Goal: Contribute content

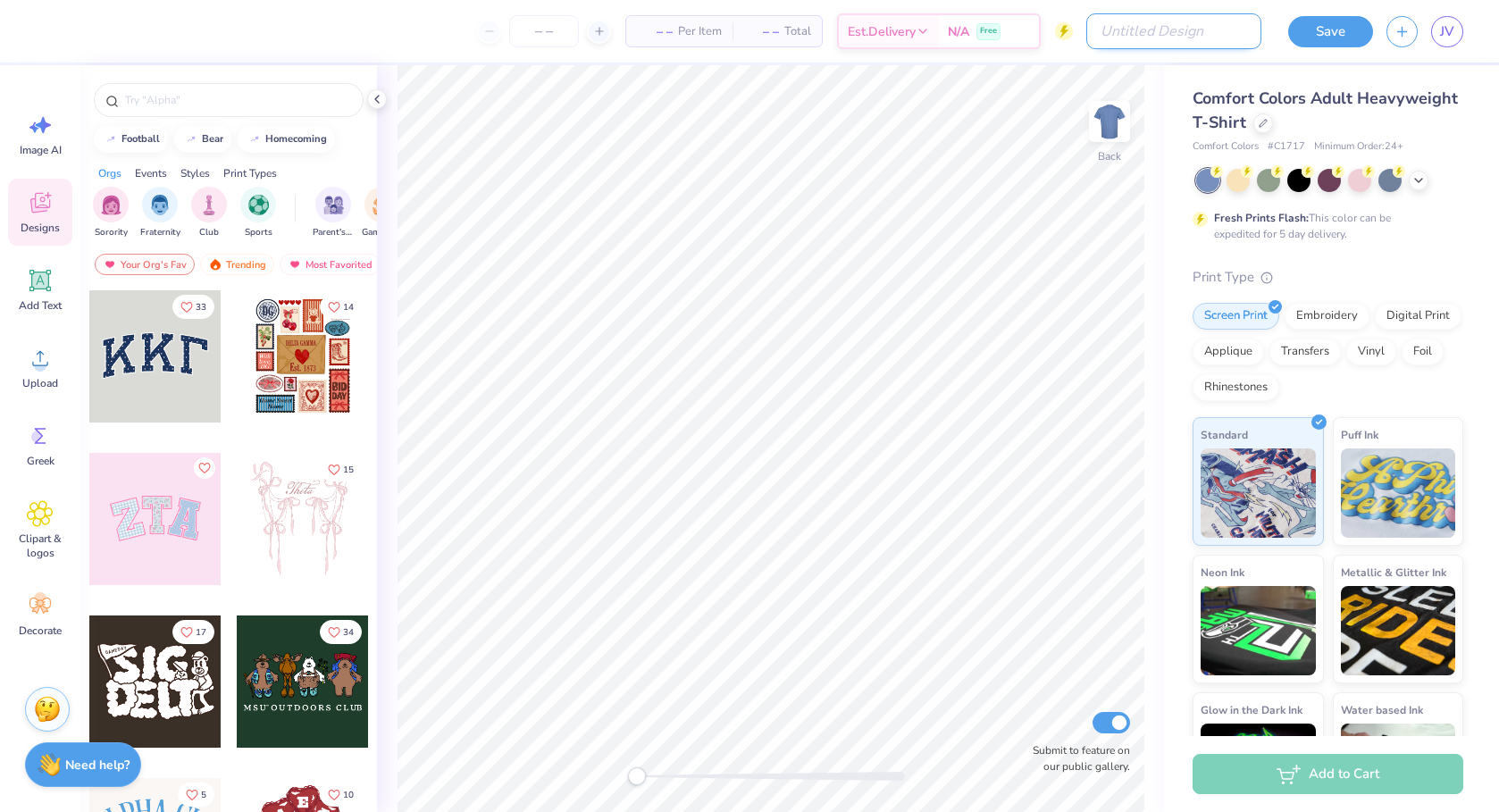
click at [1205, 42] on input "Design Title" at bounding box center [1174, 31] width 175 height 36
type input "angels"
click at [525, 33] on div at bounding box center [587, 31] width 134 height 32
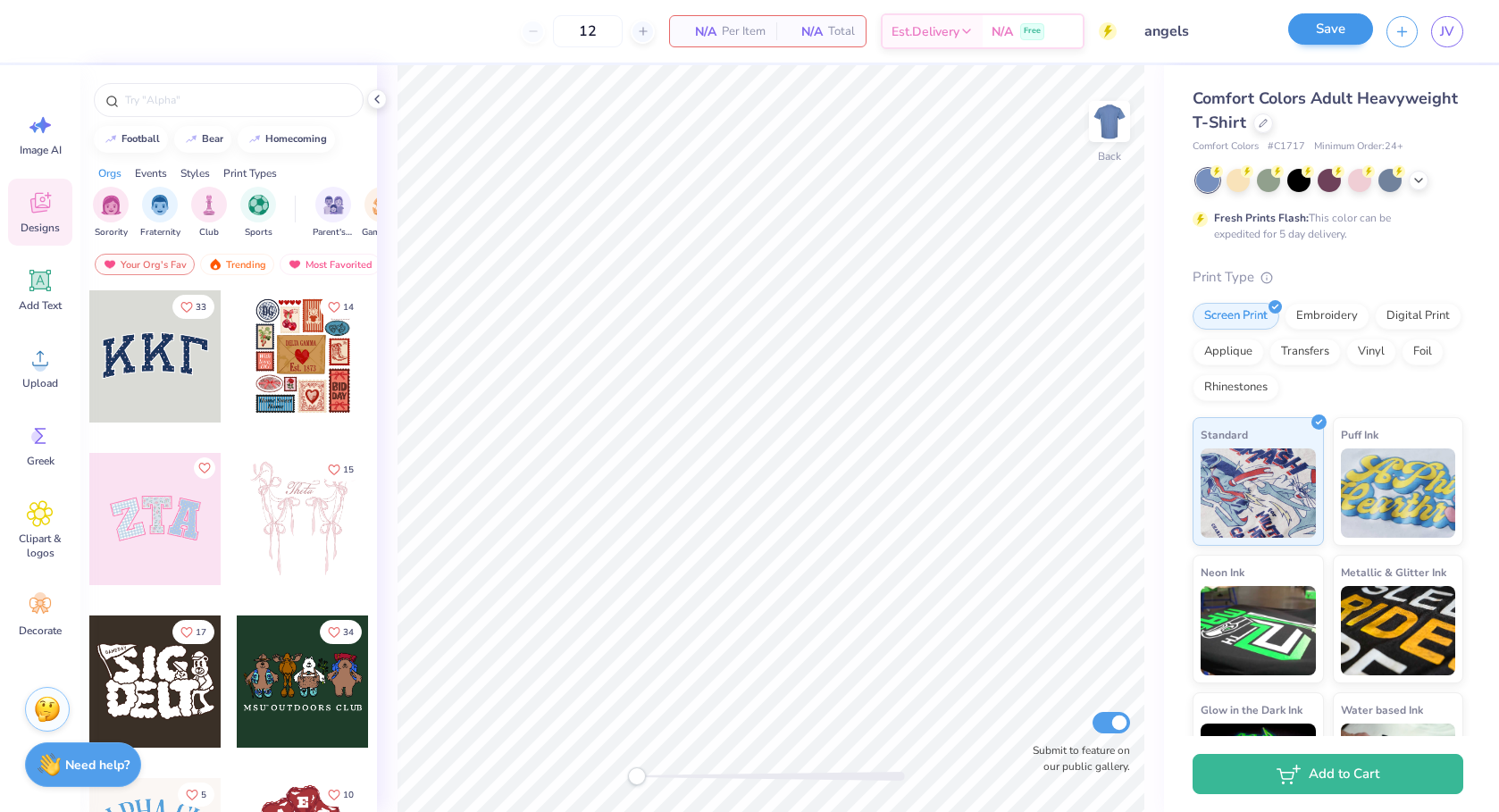
type input "12"
click at [1321, 44] on button "Save" at bounding box center [1330, 29] width 85 height 31
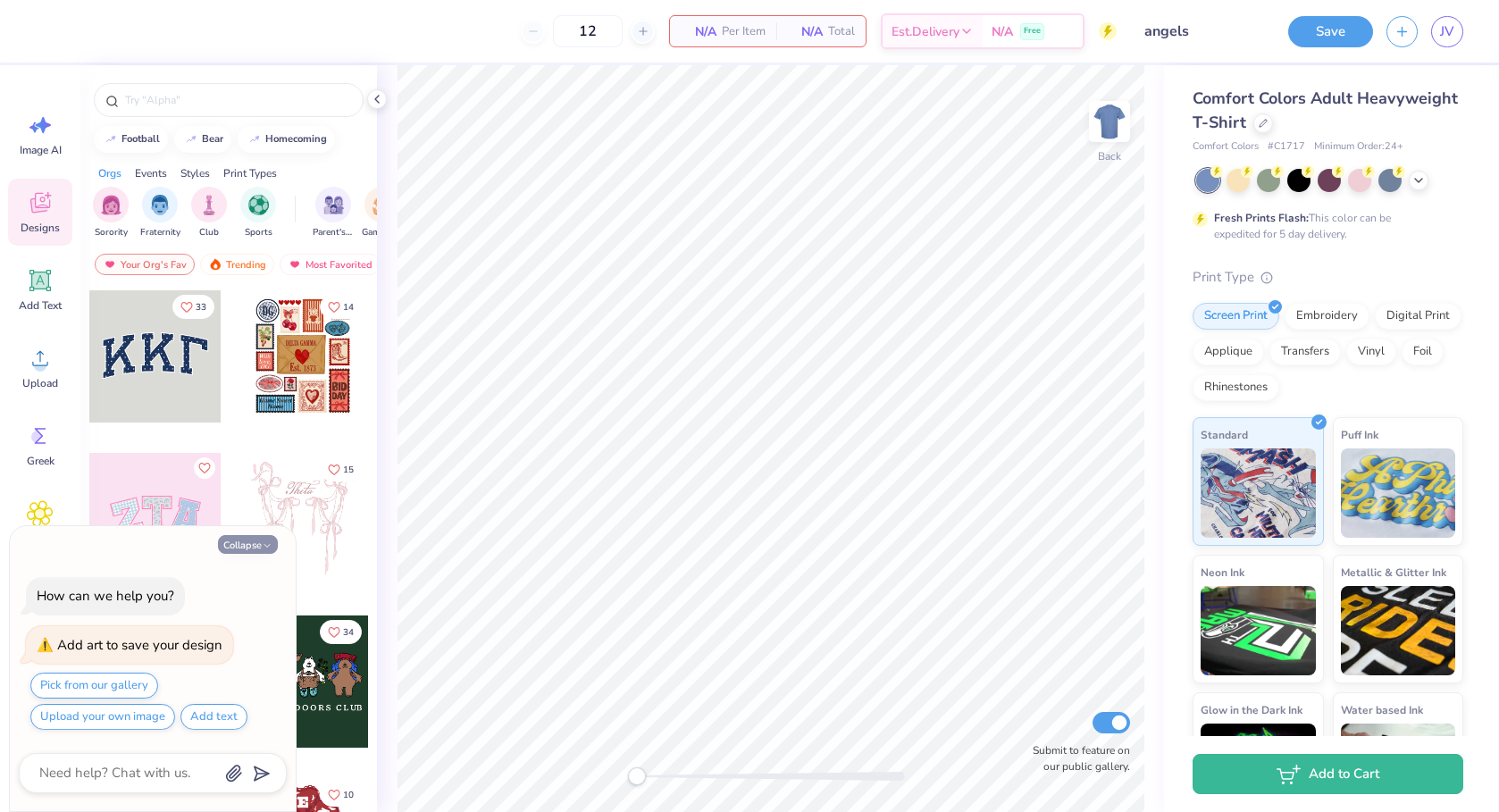
click at [262, 538] on button "Collapse" at bounding box center [248, 544] width 60 height 19
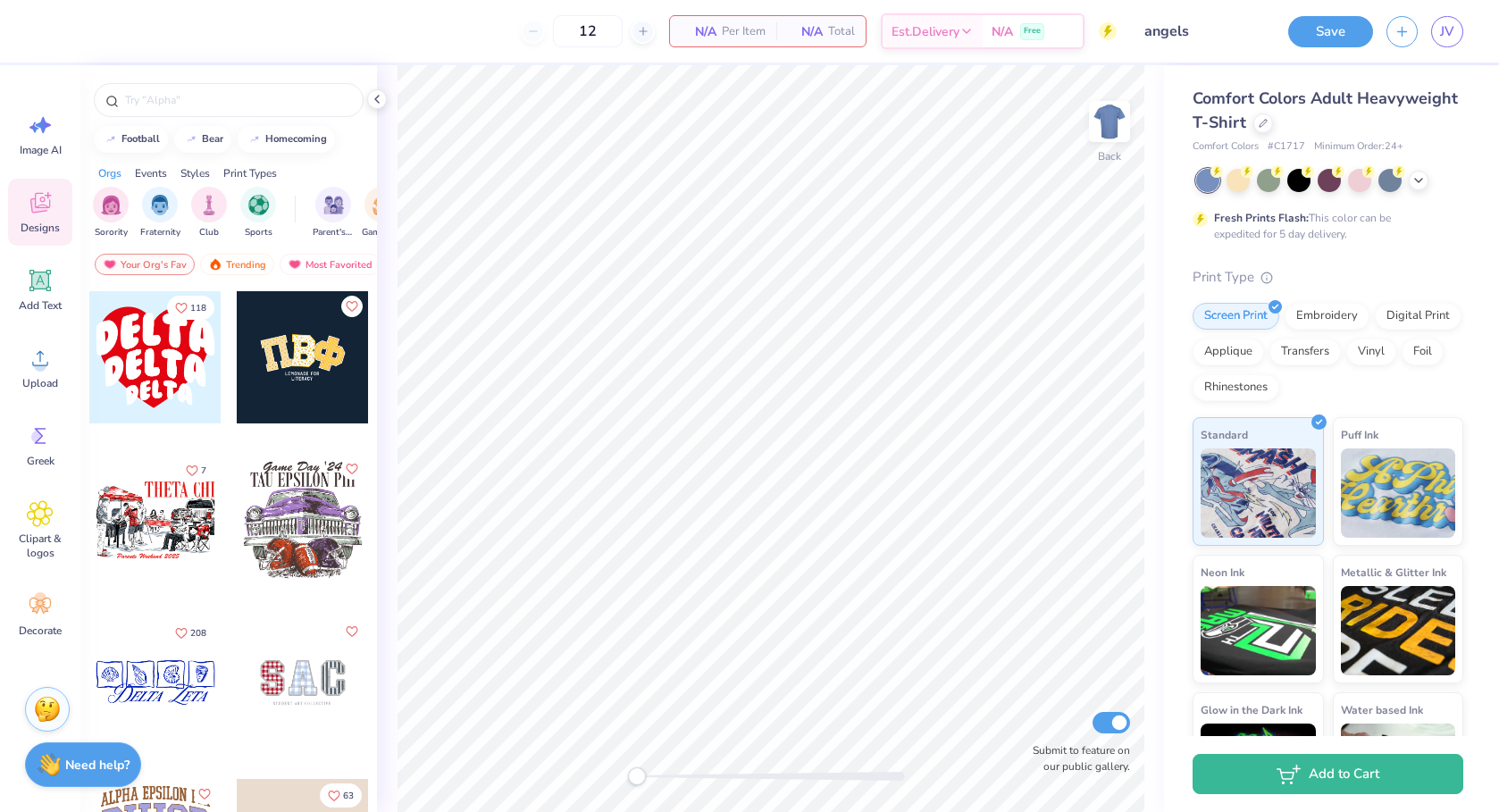
scroll to position [3592, 0]
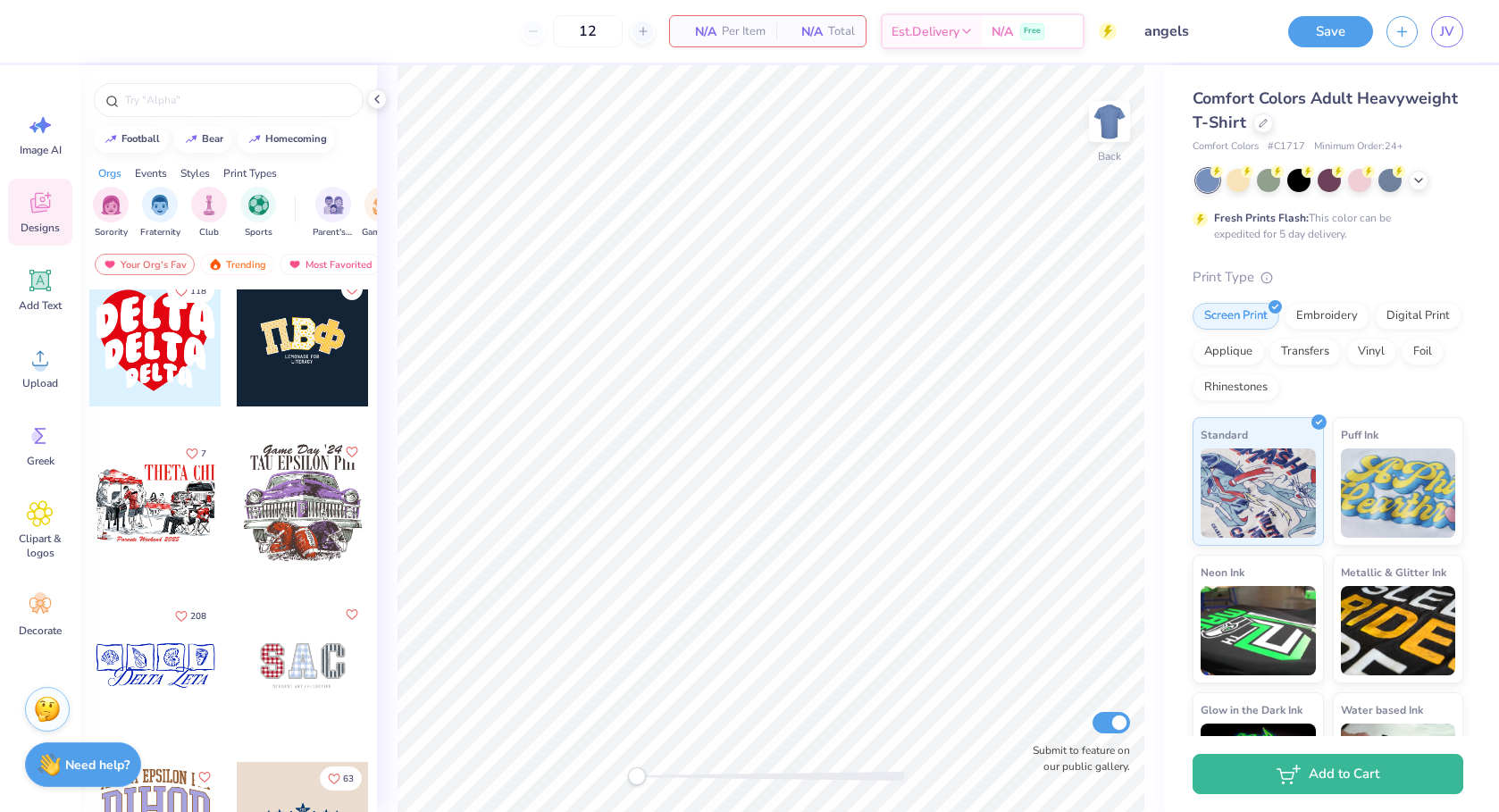
type textarea "x"
